Goal: Task Accomplishment & Management: Manage account settings

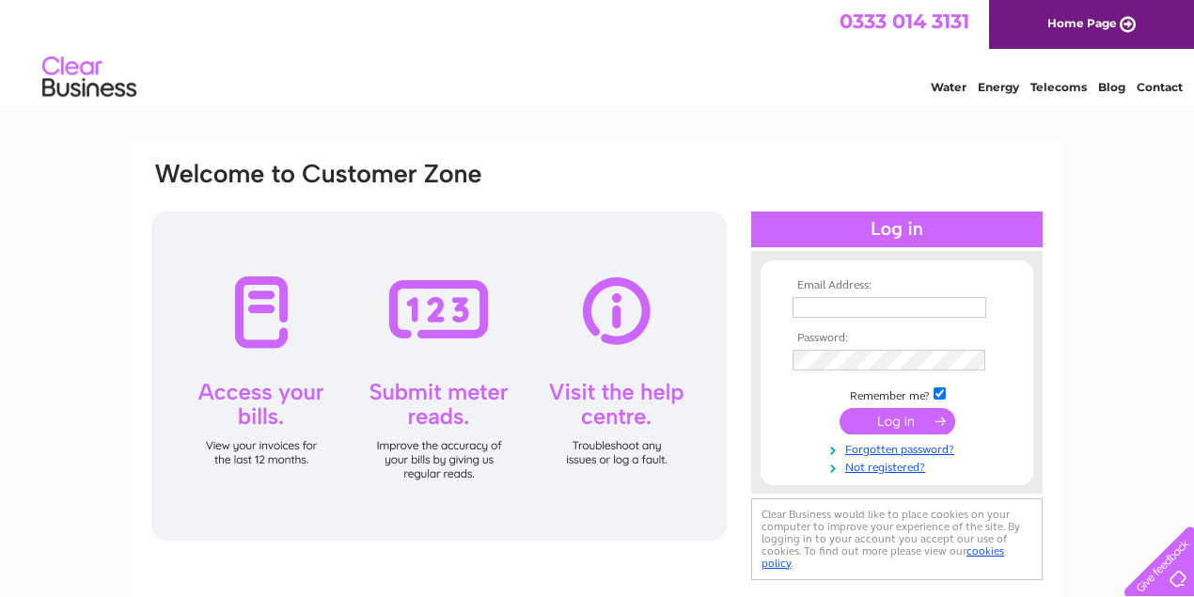
type input "[EMAIL_ADDRESS][DOMAIN_NAME]"
click at [897, 422] on input "submit" at bounding box center [897, 421] width 116 height 26
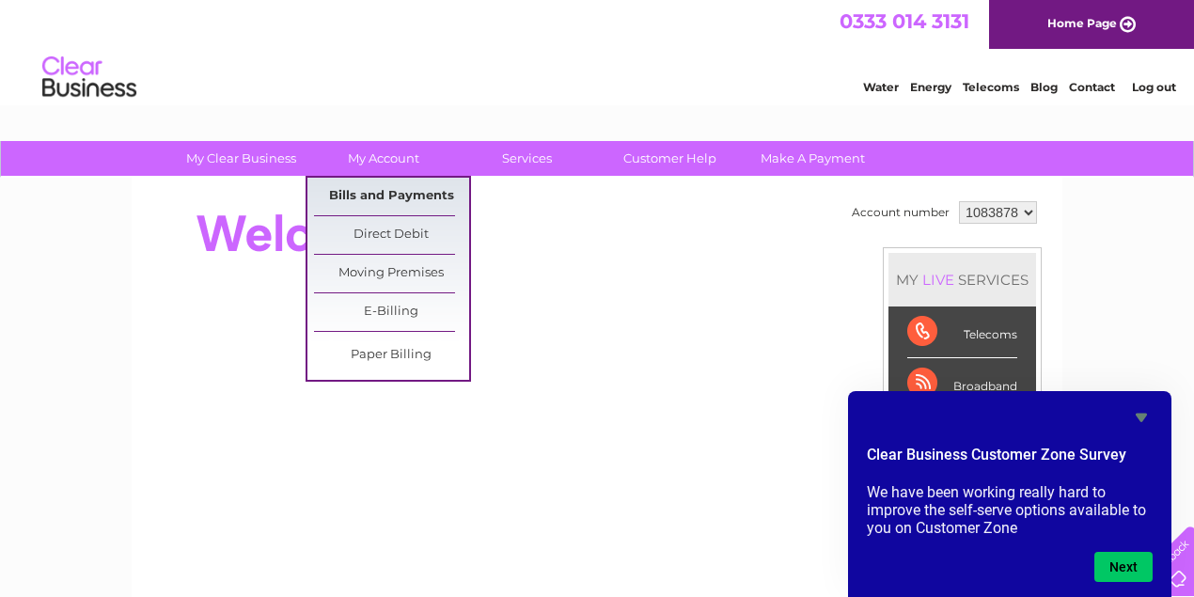
click at [368, 194] on link "Bills and Payments" at bounding box center [391, 197] width 155 height 38
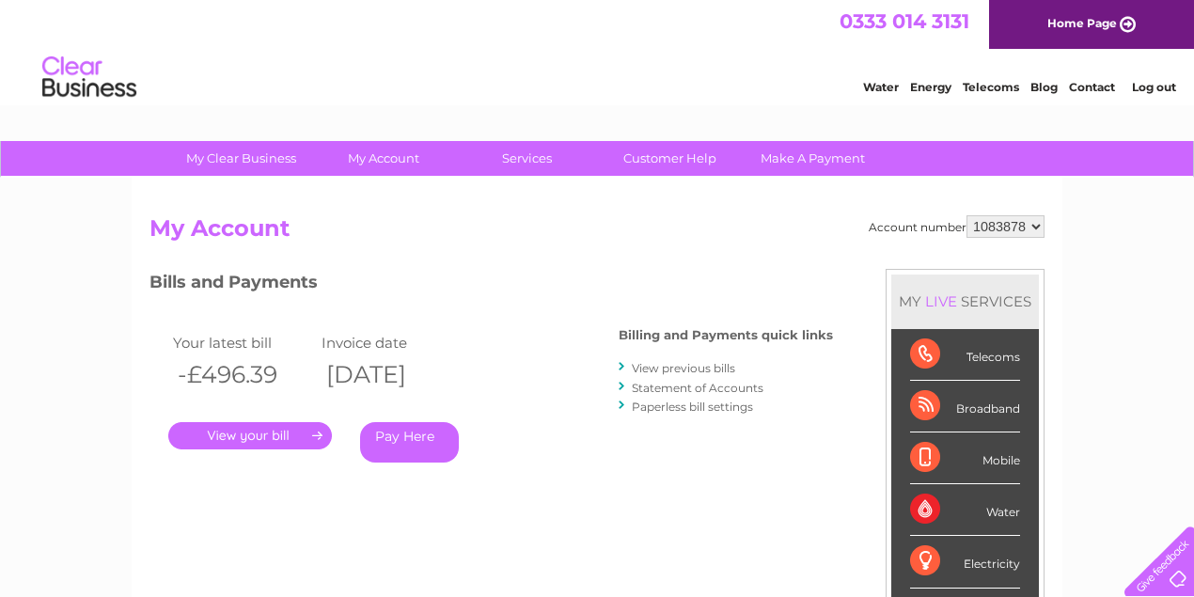
click at [708, 368] on link "View previous bills" at bounding box center [683, 368] width 103 height 14
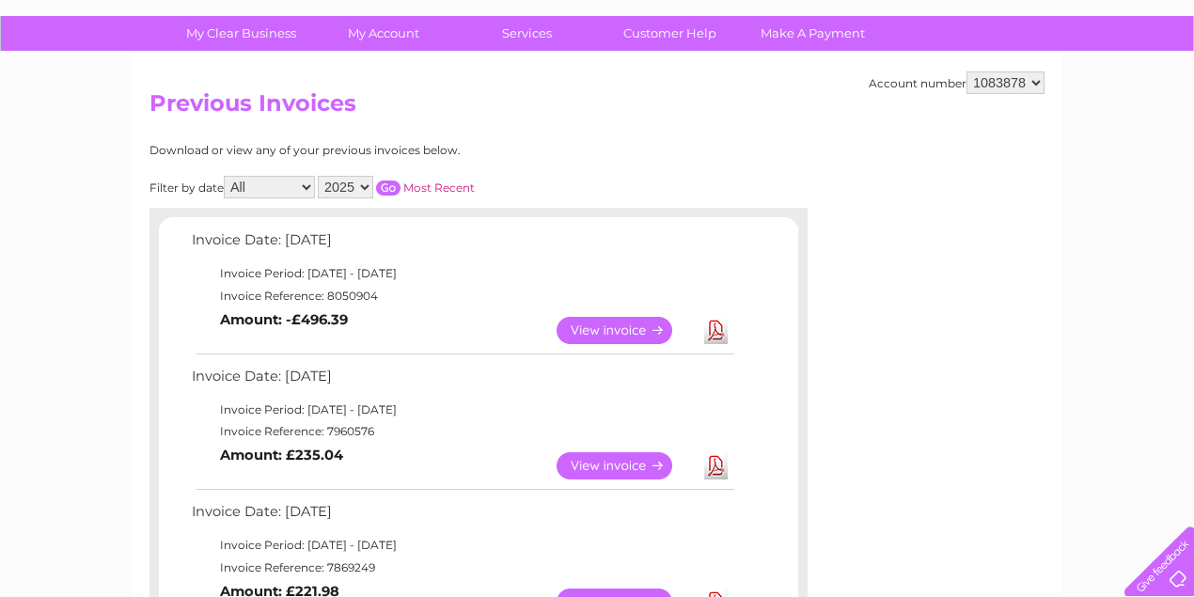
scroll to position [188, 0]
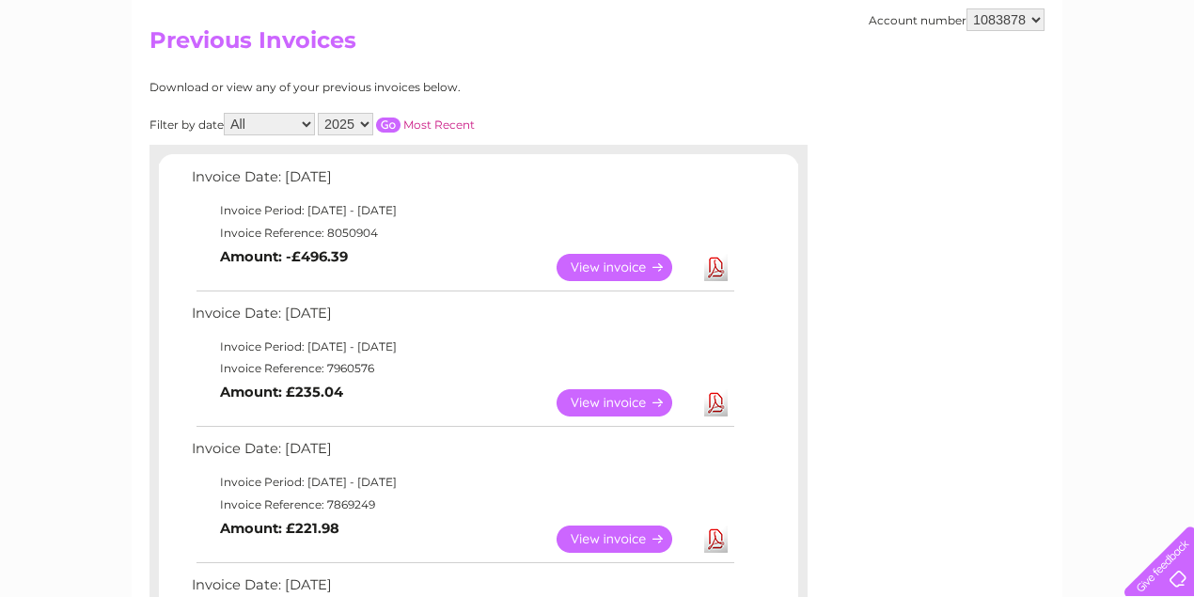
click at [613, 397] on link "View" at bounding box center [625, 402] width 138 height 27
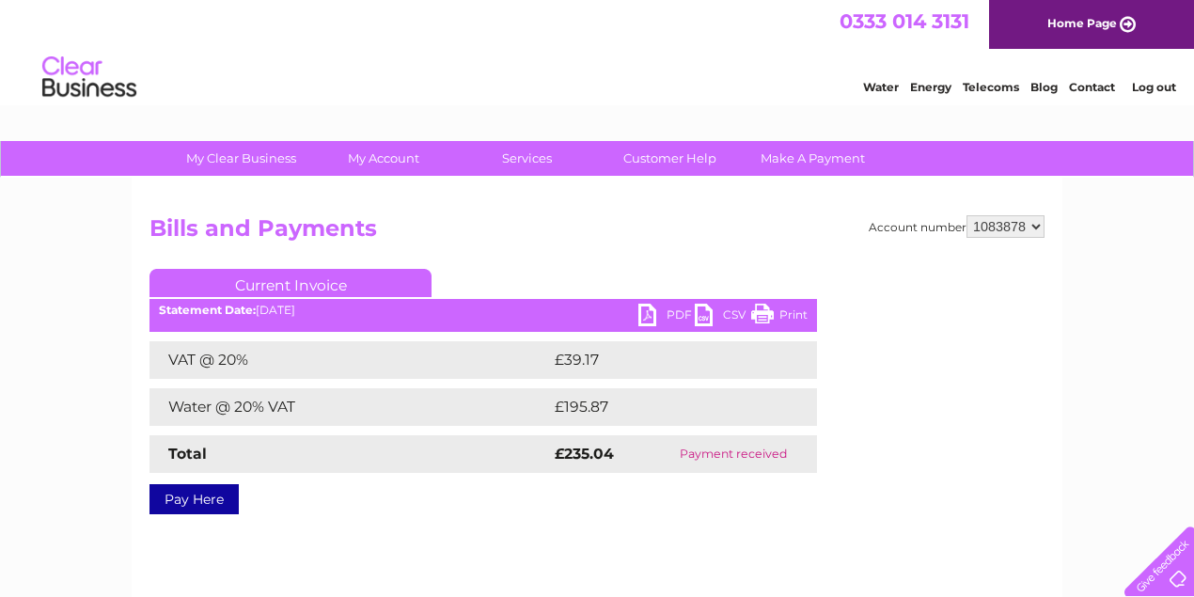
click at [678, 249] on h2 "Bills and Payments" at bounding box center [596, 233] width 895 height 36
